Goal: Find specific fact: Find specific fact

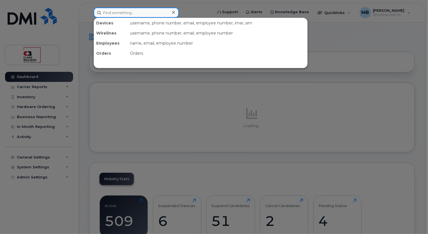
click at [146, 14] on input at bounding box center [136, 13] width 85 height 10
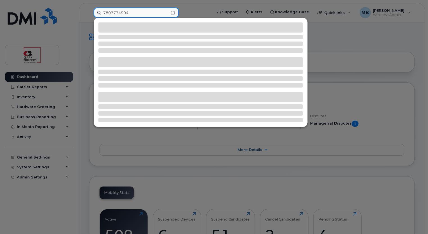
click at [150, 13] on input "7807774504" at bounding box center [136, 13] width 85 height 10
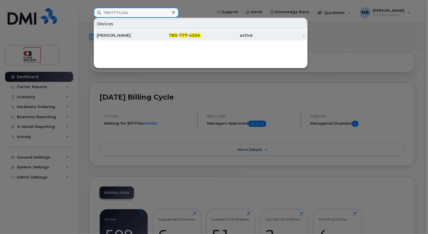
type input "7807774504"
click at [135, 35] on div "[PERSON_NAME]" at bounding box center [123, 36] width 52 height 6
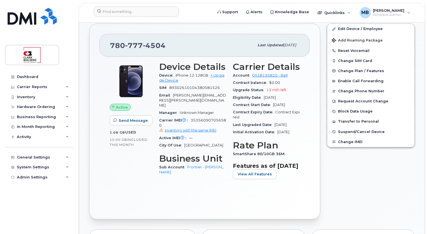
scroll to position [155, 0]
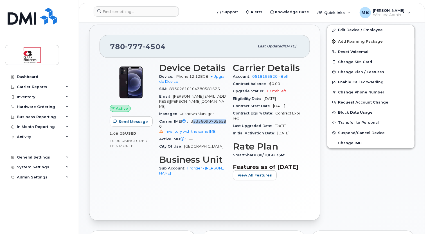
drag, startPoint x: 227, startPoint y: 115, endPoint x: 192, endPoint y: 113, distance: 35.2
click at [192, 113] on div "Device Details Device iPhone 12 128GB + Upgrade Device SIM 89302610104380581526…" at bounding box center [193, 124] width 74 height 129
click at [190, 118] on div "Carrier IMEI Carrier IMEI is reported during the last billing cycle or change o…" at bounding box center [192, 127] width 67 height 18
copy span "353560907056580"
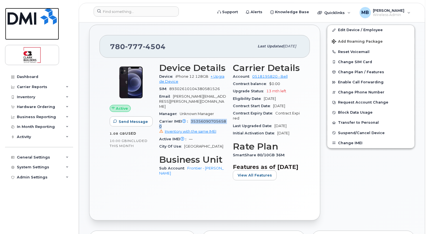
click at [37, 18] on img at bounding box center [32, 16] width 49 height 17
